Goal: Task Accomplishment & Management: Complete application form

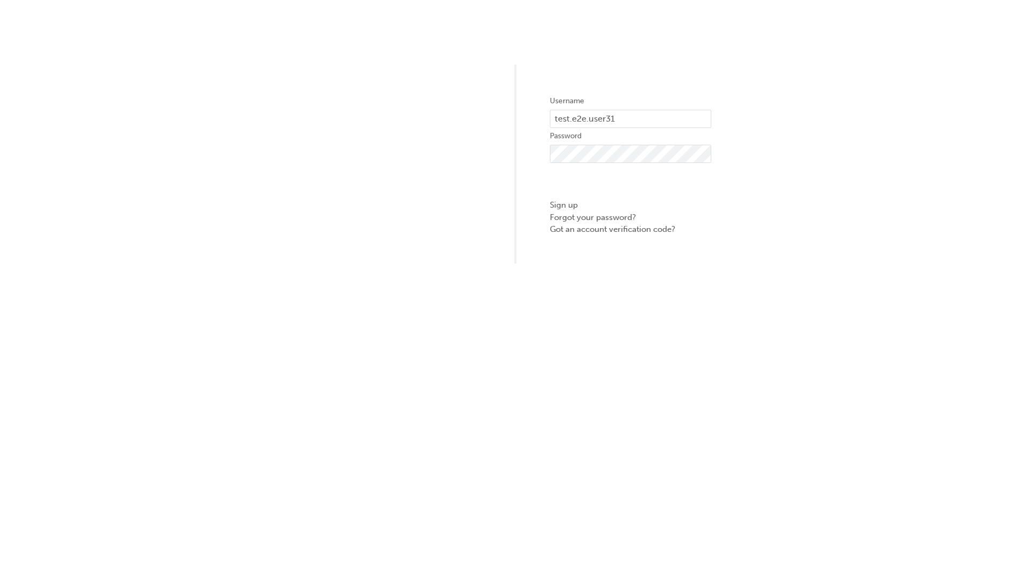
type input "test.e2e.user31"
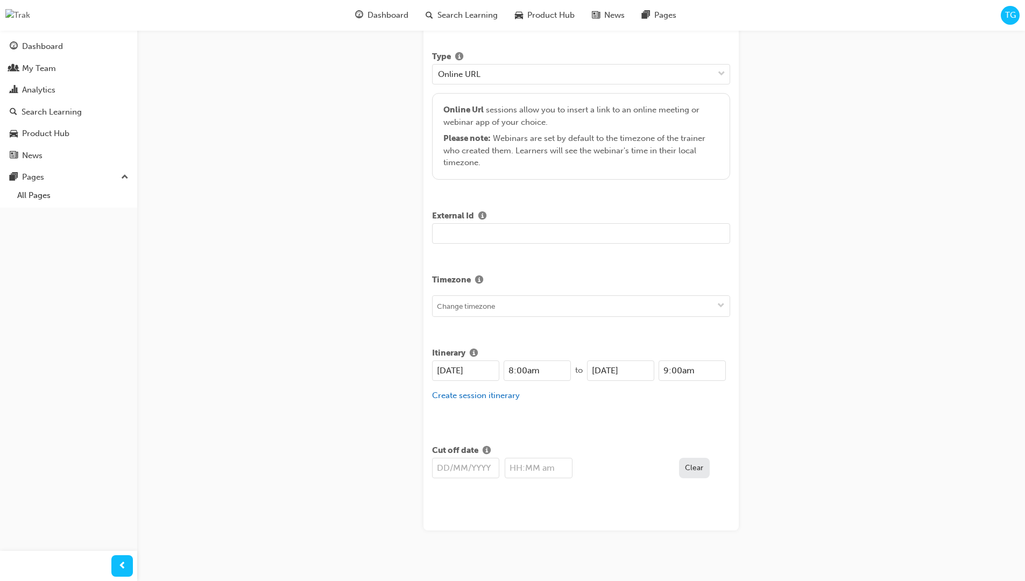
type input "Title for testing purposes"
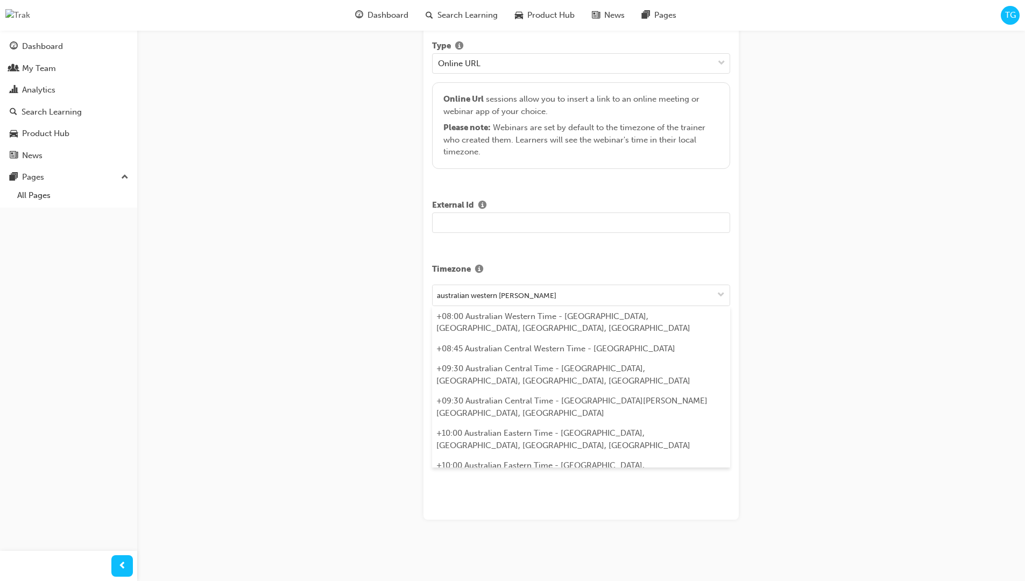
type input "australian western time"
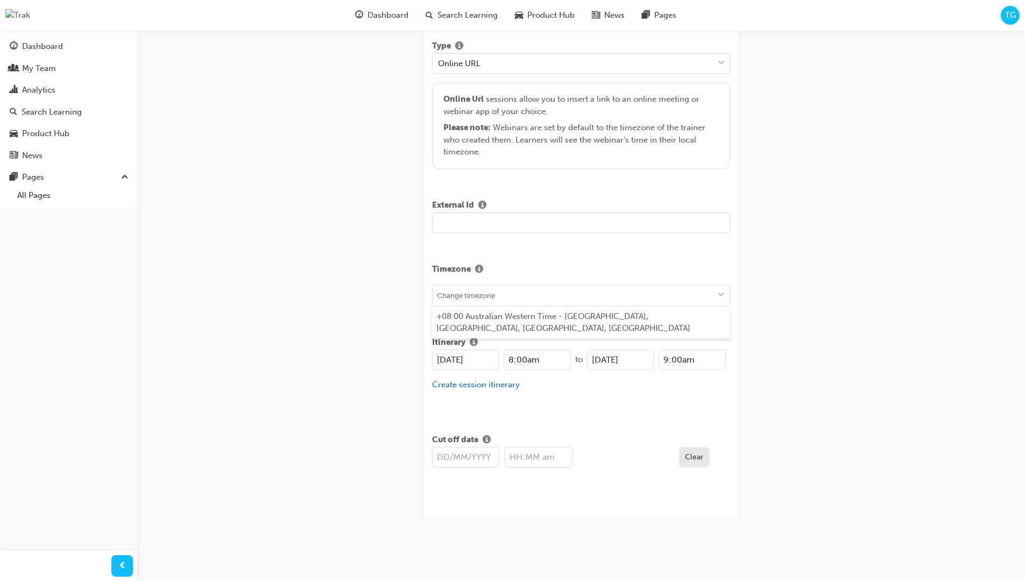
type input "[DATE]"
type input "8:00am"
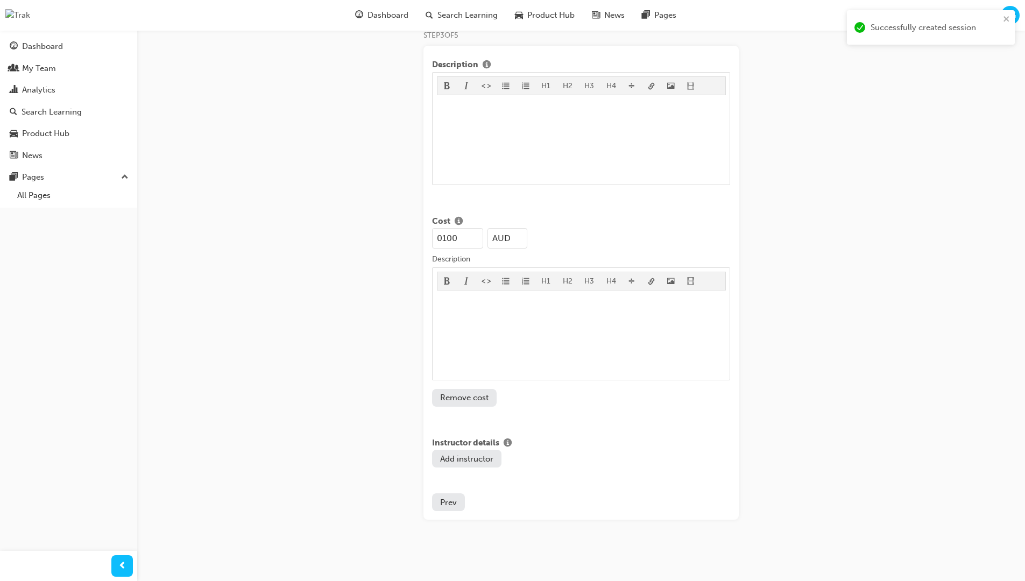
type input "100"
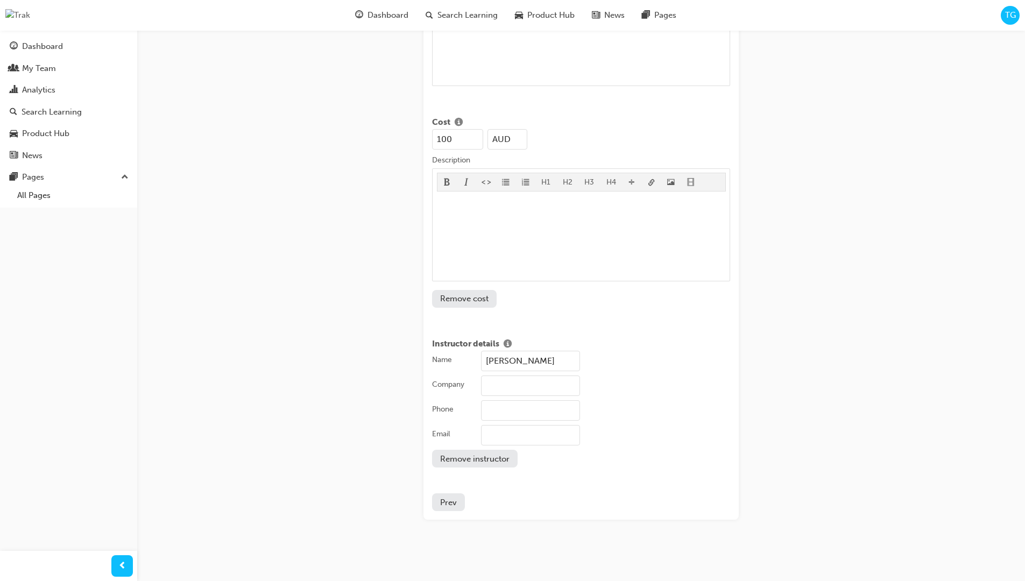
type input "[PERSON_NAME]"
type input "Test corporation"
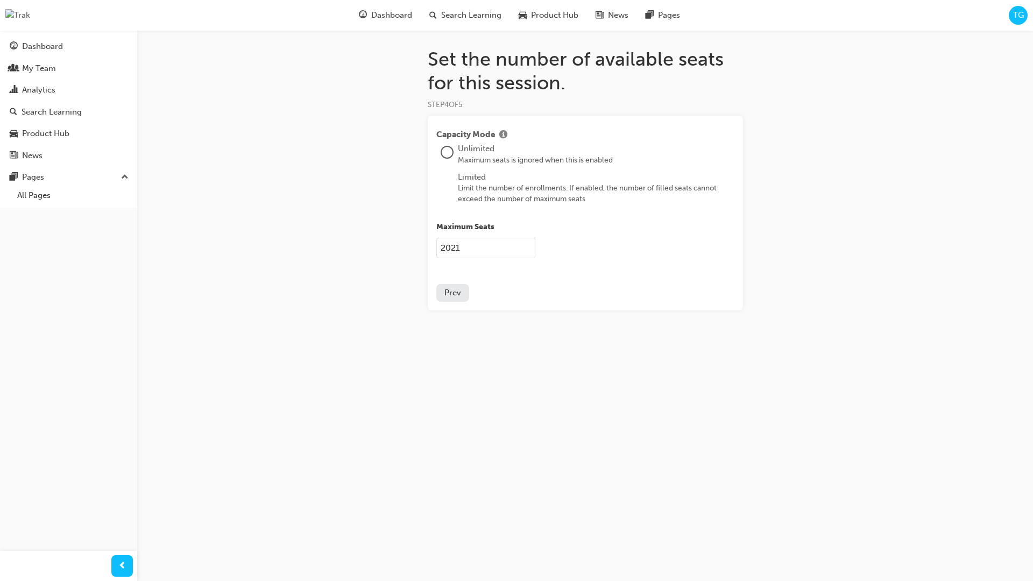
type input "2021"
